Goal: Task Accomplishment & Management: Use online tool/utility

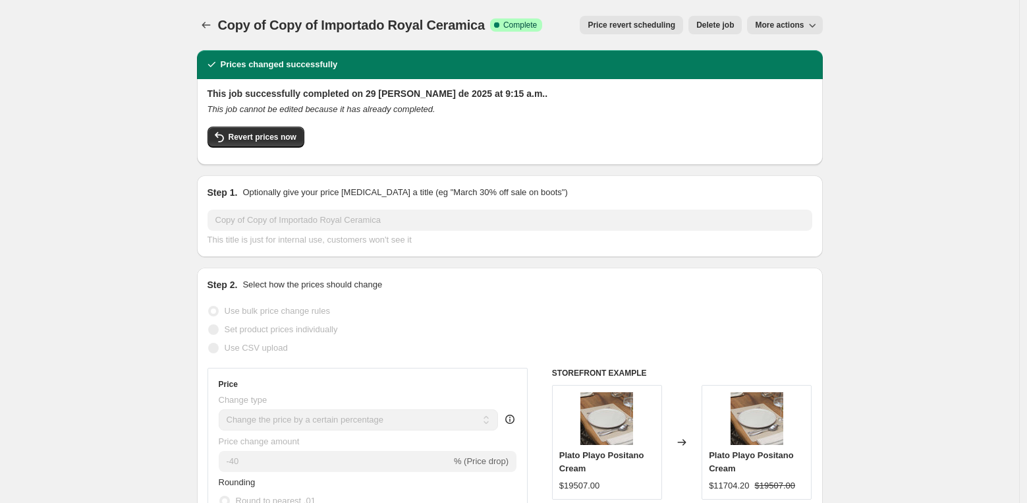
select select "percentage"
select select "vendor"
